Goal: Information Seeking & Learning: Learn about a topic

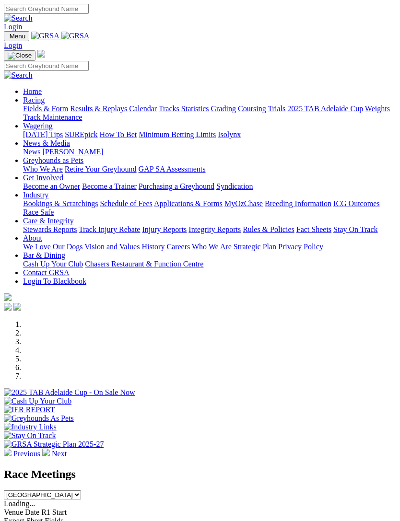
scroll to position [1010, 0]
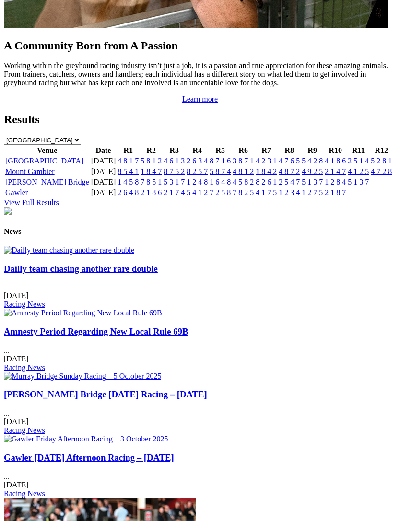
click at [35, 165] on link "[GEOGRAPHIC_DATA]" at bounding box center [44, 161] width 78 height 8
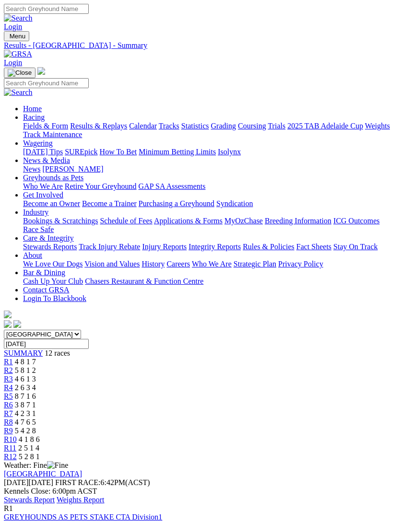
click at [262, 409] on div "R7 4 2 3 1" at bounding box center [200, 413] width 392 height 9
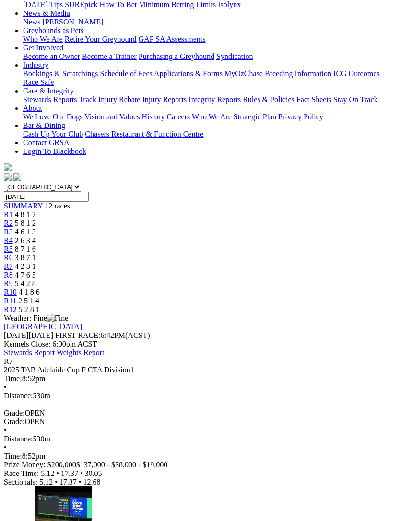
scroll to position [170, 0]
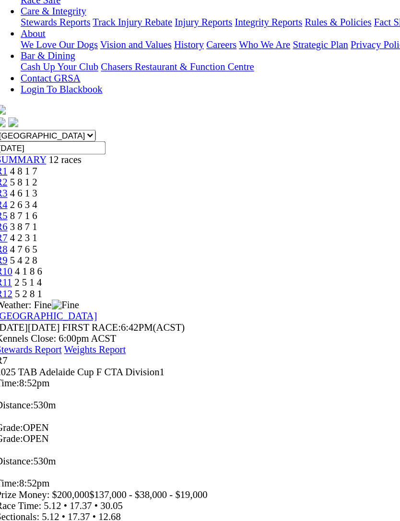
click at [46, 509] on img at bounding box center [44, 513] width 21 height 9
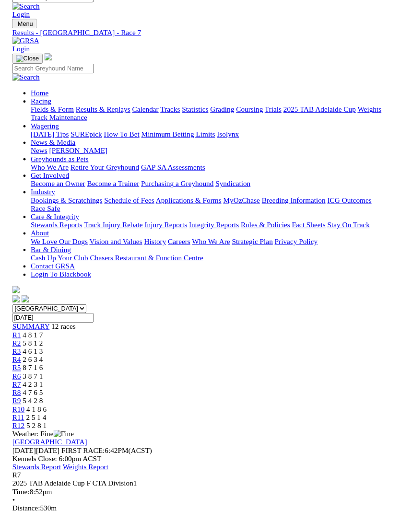
scroll to position [229, 0]
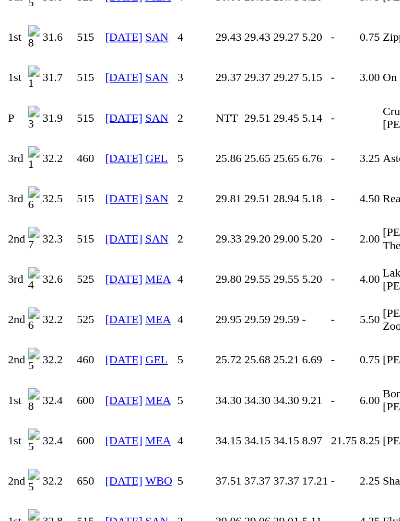
scroll to position [841, 0]
